Goal: Information Seeking & Learning: Learn about a topic

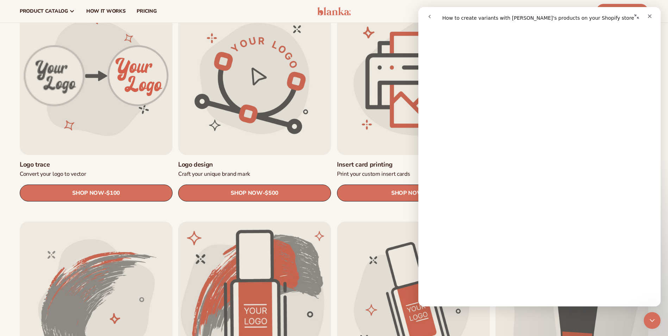
scroll to position [599, 0]
click at [431, 18] on icon "go back" at bounding box center [430, 17] width 2 height 4
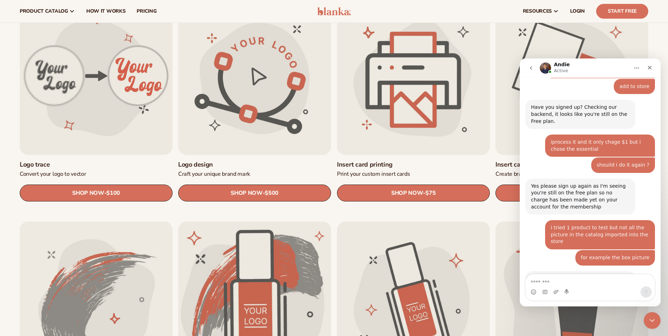
scroll to position [2383, 0]
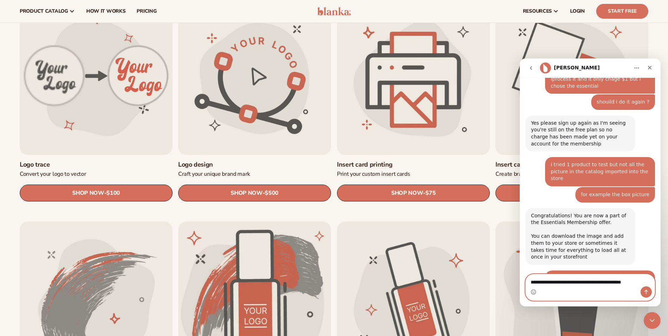
type textarea "**********"
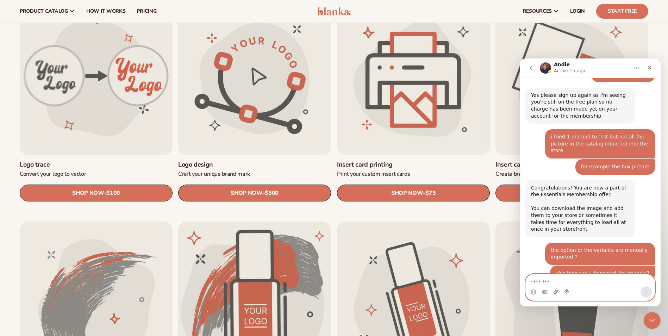
click at [554, 291] on icon "Upload attachment" at bounding box center [557, 292] width 6 height 6
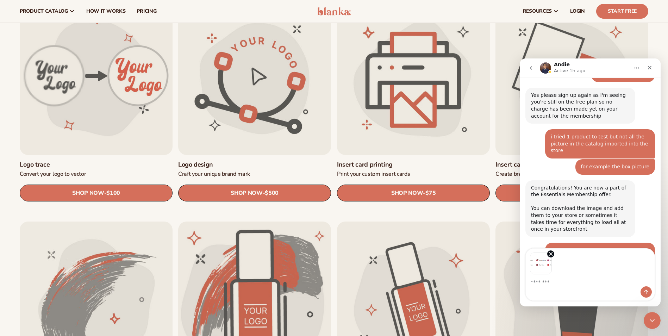
scroll to position [2437, 0]
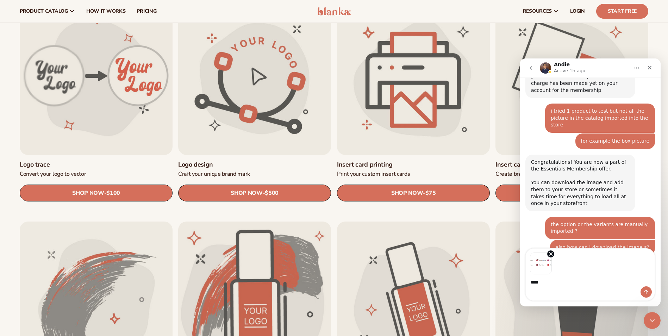
type textarea "*****"
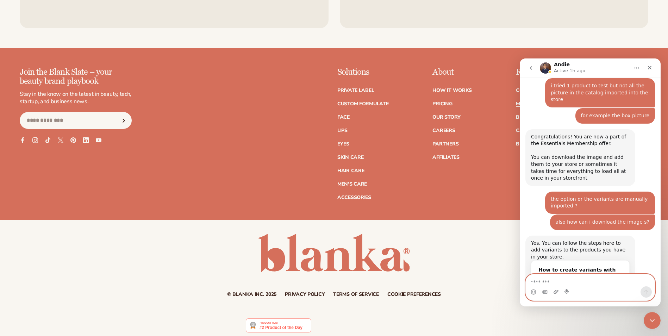
scroll to position [1803, 0]
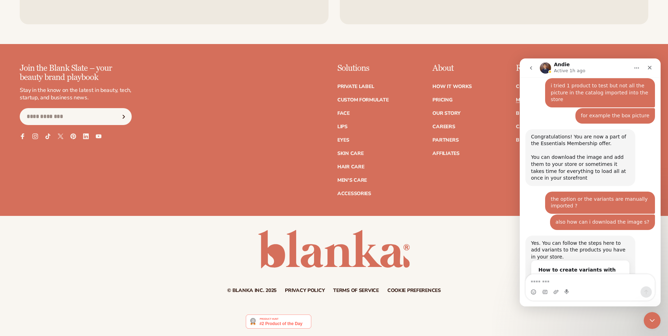
drag, startPoint x: 15, startPoint y: 11, endPoint x: 663, endPoint y: 321, distance: 718.0
click at [663, 321] on div at bounding box center [334, 321] width 668 height 29
click at [654, 320] on icon "Close Intercom Messenger" at bounding box center [651, 319] width 8 height 8
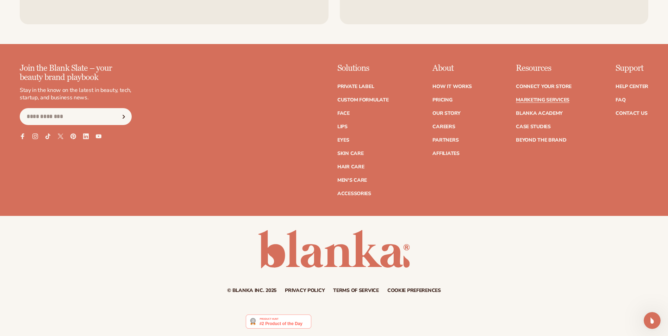
scroll to position [2462, 0]
click at [534, 112] on link "Blanka Academy" at bounding box center [539, 113] width 47 height 5
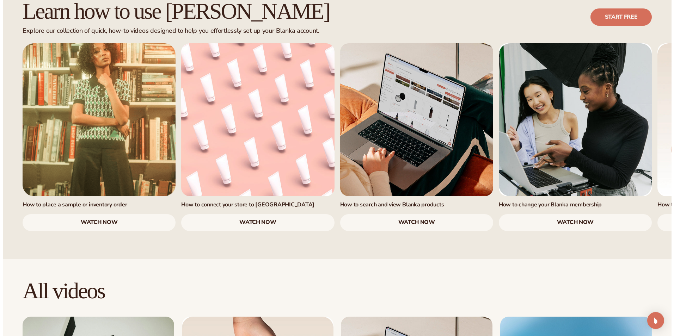
scroll to position [458, 0]
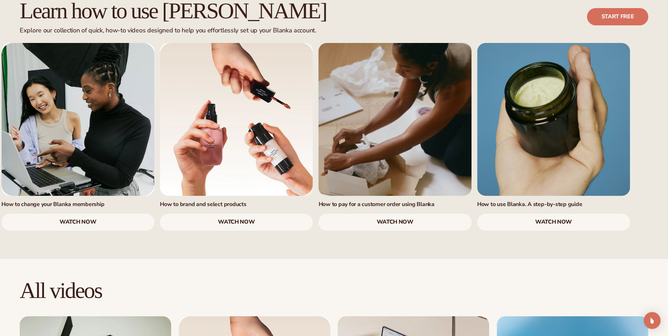
click at [88, 166] on div "How to change your Blanka membership watch now" at bounding box center [77, 137] width 153 height 188
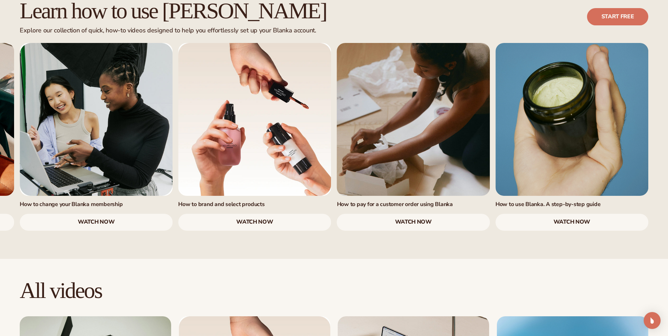
click at [586, 140] on link "7 / 7" at bounding box center [572, 119] width 153 height 153
